Goal: Obtain resource: Download file/media

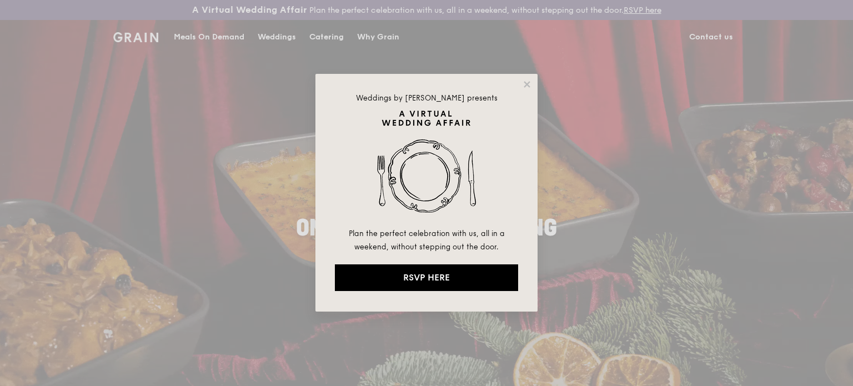
click at [533, 90] on div "Weddings by Grain presents Plan the perfect celebration with us, all in a weeke…" at bounding box center [427, 193] width 222 height 238
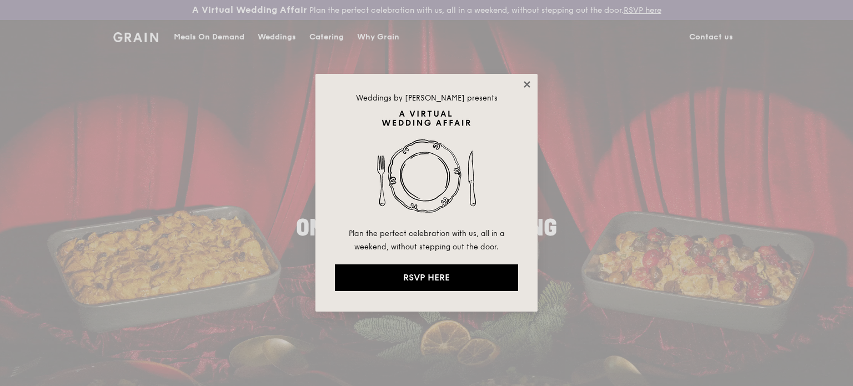
click at [527, 84] on icon at bounding box center [527, 84] width 6 height 6
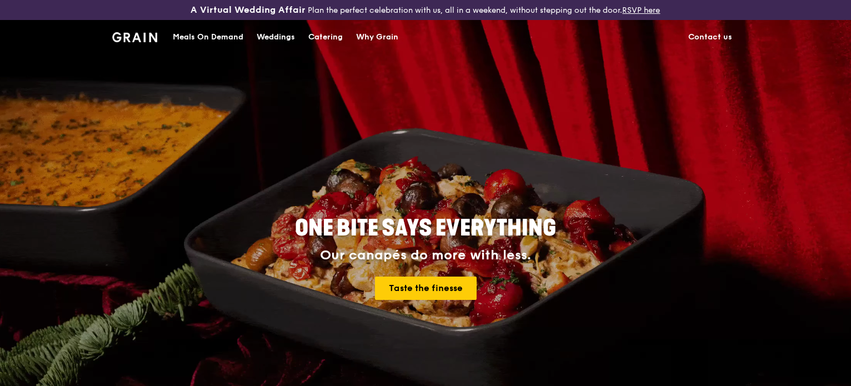
click at [333, 36] on div "Catering" at bounding box center [325, 37] width 34 height 33
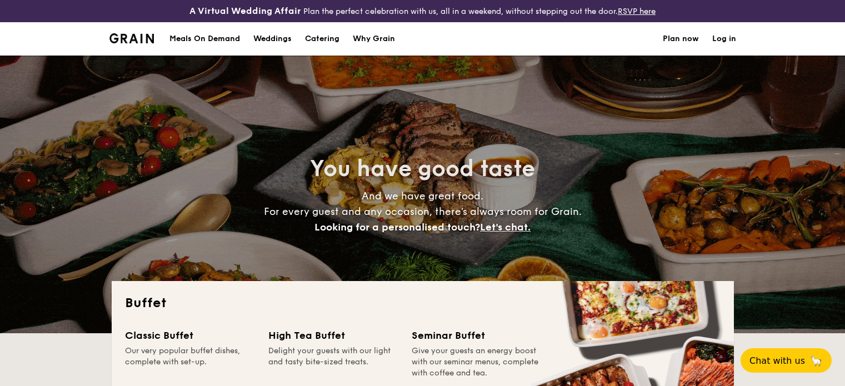
select select
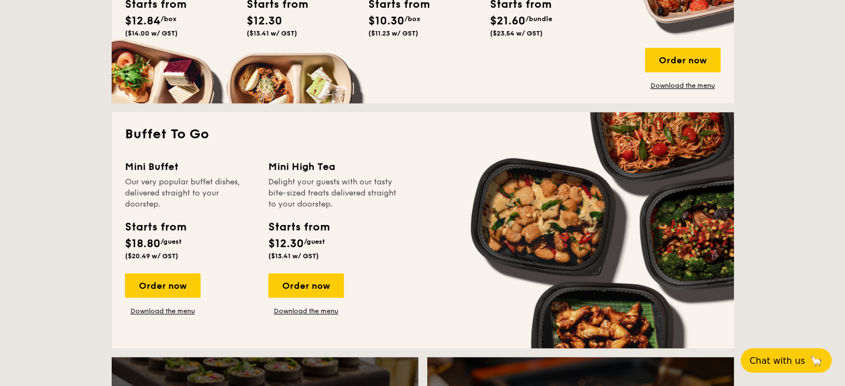
scroll to position [667, 0]
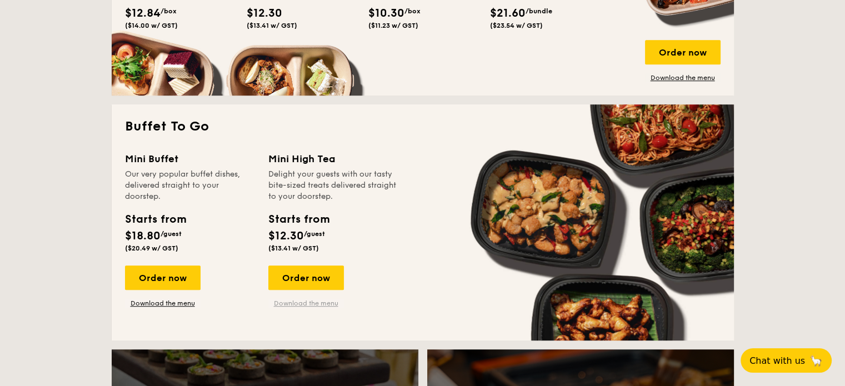
click at [298, 300] on link "Download the menu" at bounding box center [306, 303] width 76 height 9
